Goal: Check status: Check status

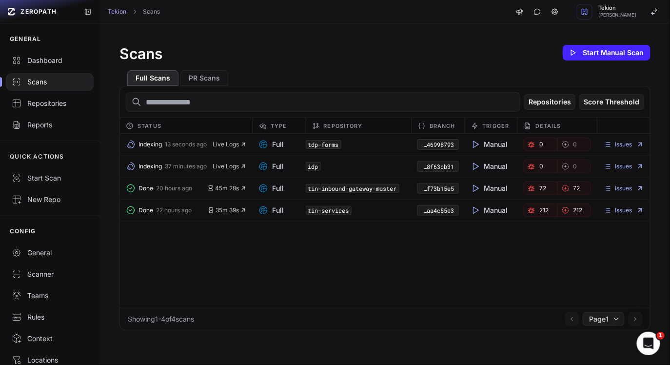
click at [290, 273] on div "Indexing 13 seconds ago Live Logs Full tdp-forms a4906de4-178b-4b22-9490-24b446…" at bounding box center [385, 221] width 530 height 174
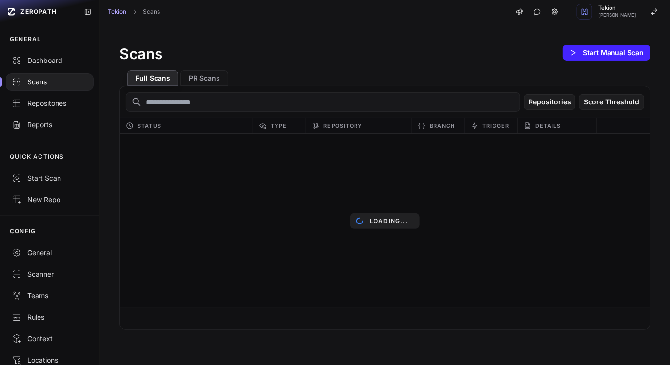
click at [369, 72] on div "Full Scans PR Scans" at bounding box center [385, 73] width 531 height 23
click at [346, 67] on div "Full Scans PR Scans" at bounding box center [385, 73] width 531 height 23
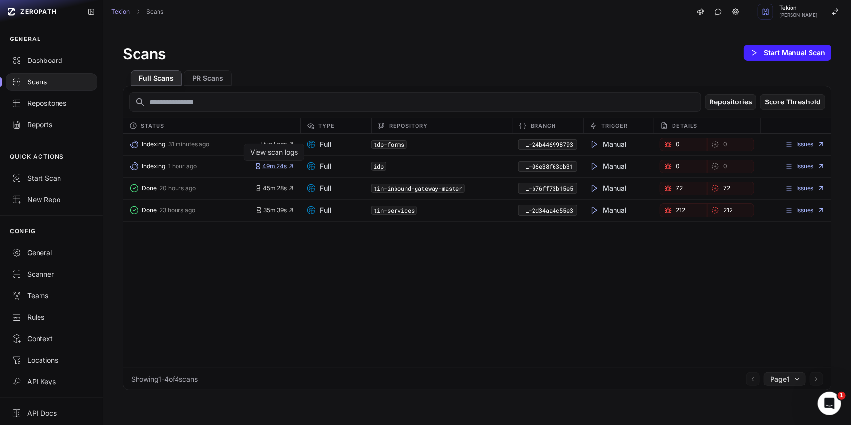
click at [282, 166] on span "49m 24s" at bounding box center [275, 166] width 40 height 8
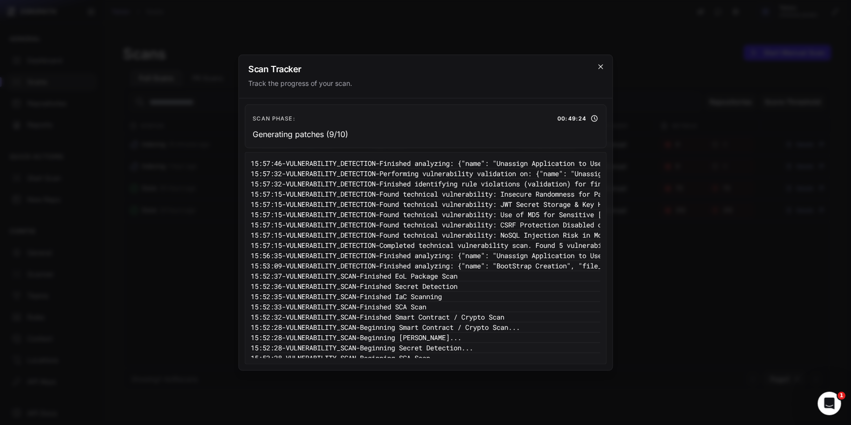
click at [601, 64] on icon "cross 2," at bounding box center [601, 66] width 8 height 8
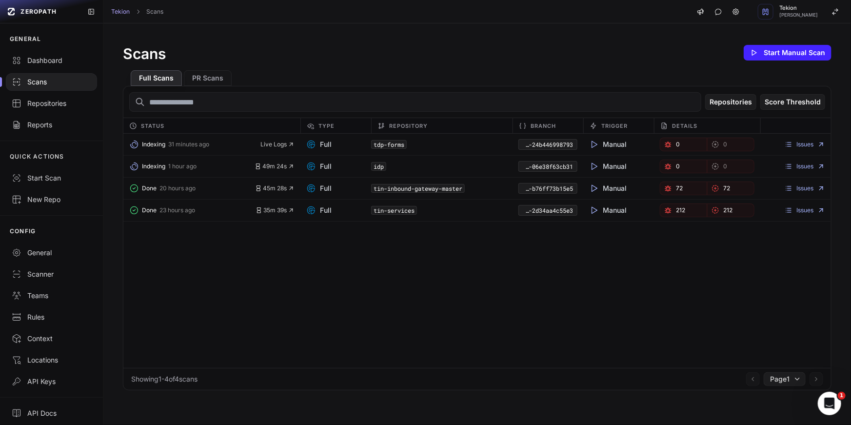
click at [442, 276] on div "Indexing 31 minutes ago Live Logs Full tdp-forms a4906de4-178b-4b22-9490-24b446…" at bounding box center [477, 251] width 708 height 234
click at [49, 52] on link "Dashboard" at bounding box center [51, 60] width 103 height 21
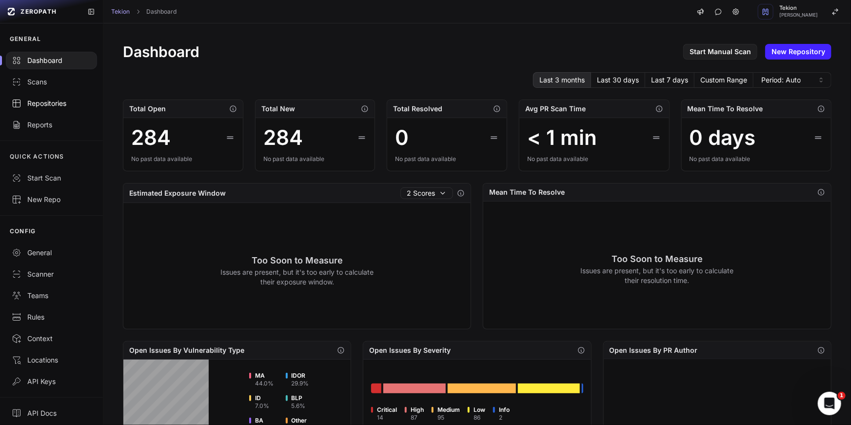
click at [55, 99] on div "Repositories" at bounding box center [52, 104] width 80 height 10
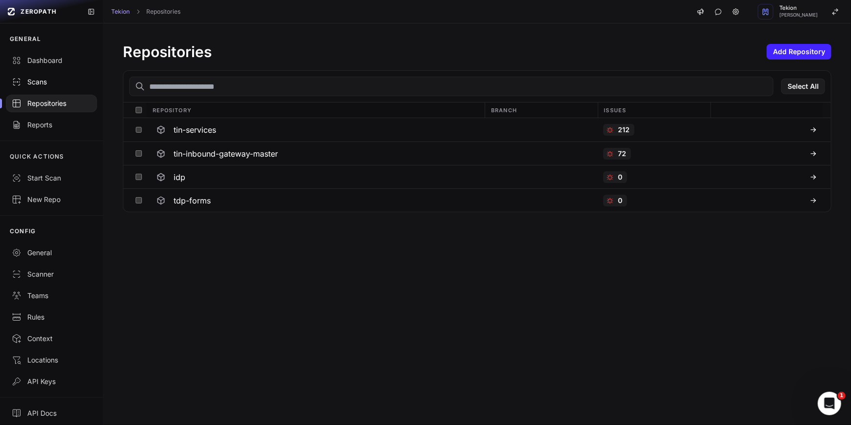
click at [57, 83] on div "Scans" at bounding box center [52, 82] width 80 height 10
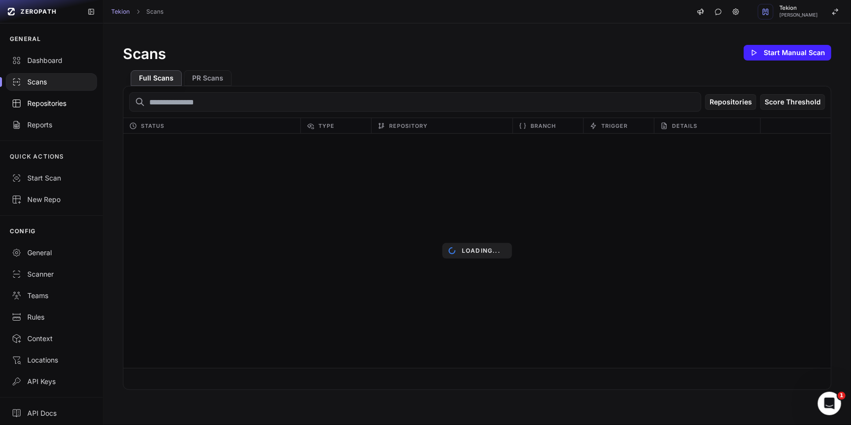
click at [55, 97] on link "Repositories" at bounding box center [51, 103] width 103 height 21
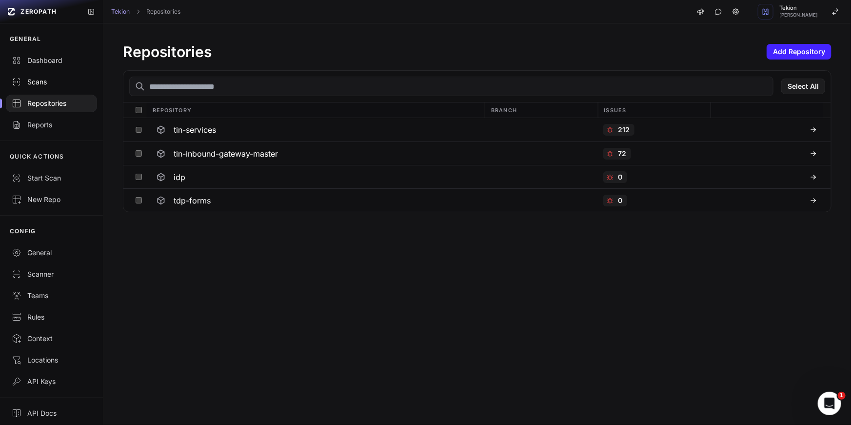
click at [55, 83] on div "Scans" at bounding box center [52, 82] width 80 height 10
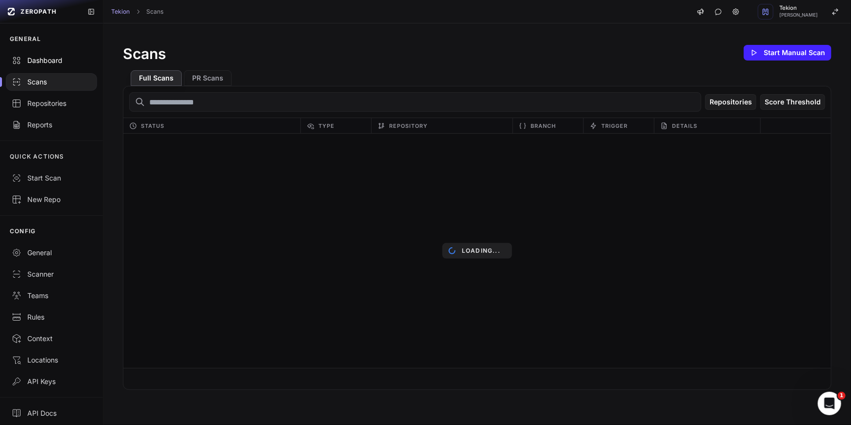
click at [51, 63] on div "Dashboard" at bounding box center [52, 61] width 80 height 10
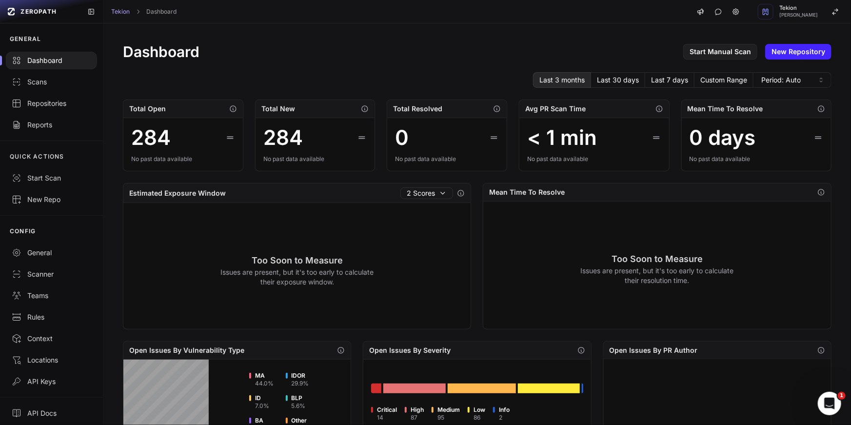
click at [350, 73] on div "Last 3 months Last 30 days Last 7 days Custom Range Period: Auto" at bounding box center [477, 80] width 709 height 16
click at [293, 141] on div "284" at bounding box center [283, 137] width 40 height 23
click at [330, 146] on div "284" at bounding box center [315, 137] width 104 height 23
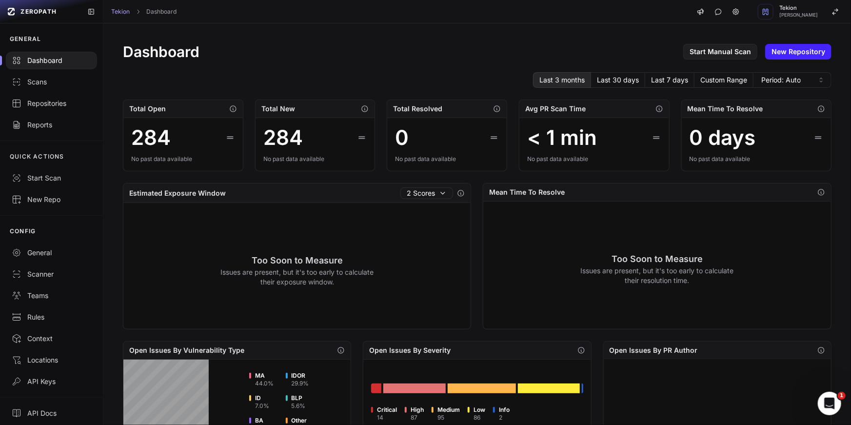
click at [330, 146] on div "284" at bounding box center [315, 137] width 104 height 23
click at [337, 161] on div "No past data available" at bounding box center [315, 159] width 104 height 8
click at [348, 161] on div "No past data available" at bounding box center [315, 159] width 104 height 8
